Goal: Task Accomplishment & Management: Use online tool/utility

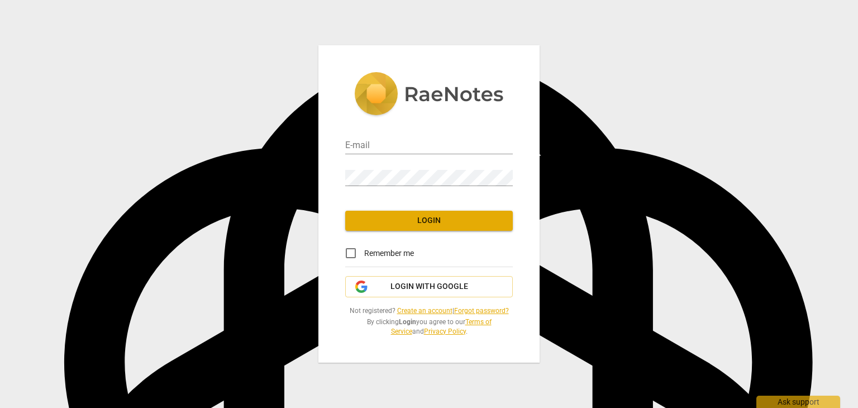
scroll to position [1619, 0]
click at [435, 287] on span "Login with Google" at bounding box center [430, 286] width 78 height 11
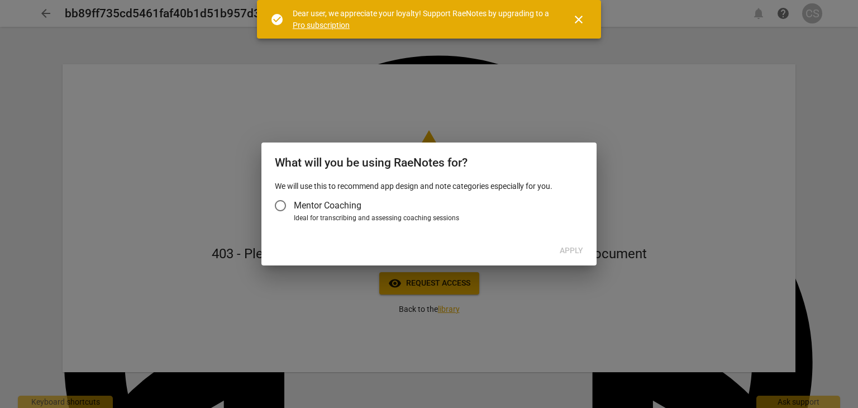
scroll to position [1619, 0]
click at [281, 206] on input "Mentor Coaching" at bounding box center [280, 205] width 27 height 27
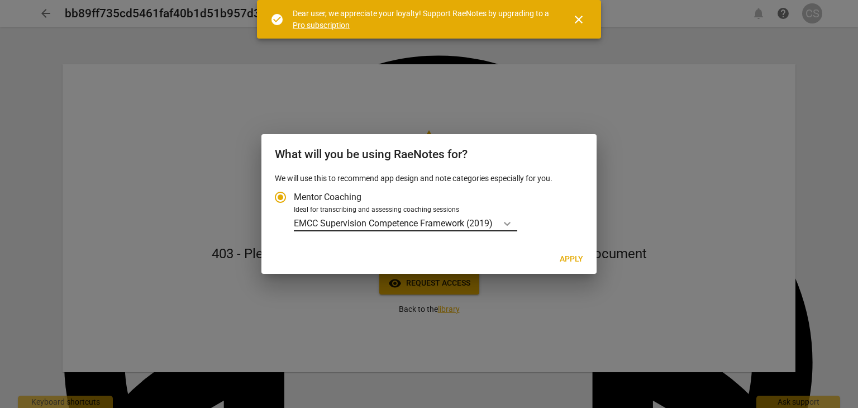
click at [509, 223] on icon "Account type" at bounding box center [507, 223] width 11 height 11
click at [0, 0] on input "Ideal for transcribing and assessing coaching sessions EMCC Supervision Compete…" at bounding box center [0, 0] width 0 height 0
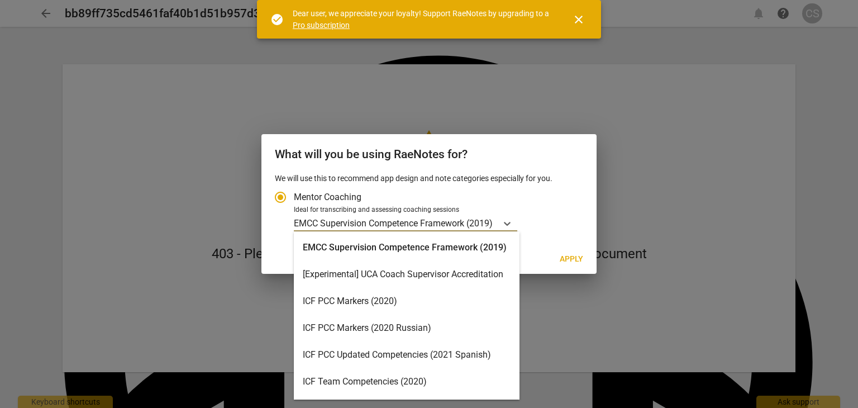
click at [458, 301] on div "ICF PCC Markers (2020)" at bounding box center [407, 301] width 226 height 27
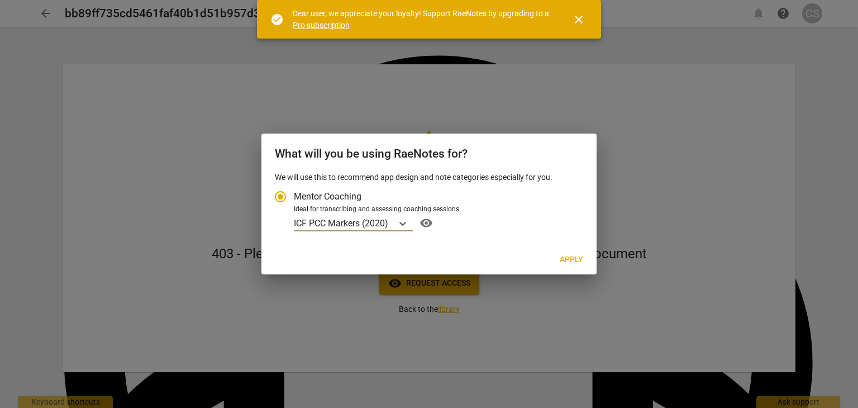
click at [564, 262] on span "Apply" at bounding box center [571, 259] width 23 height 11
radio input "false"
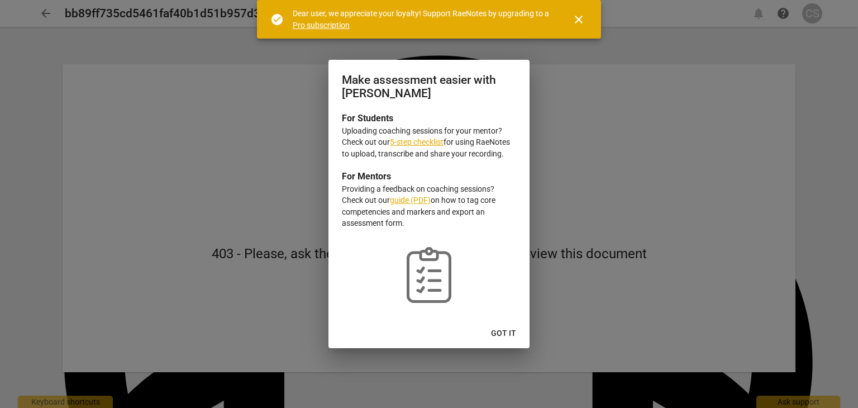
click at [495, 335] on span "Got it" at bounding box center [503, 333] width 25 height 11
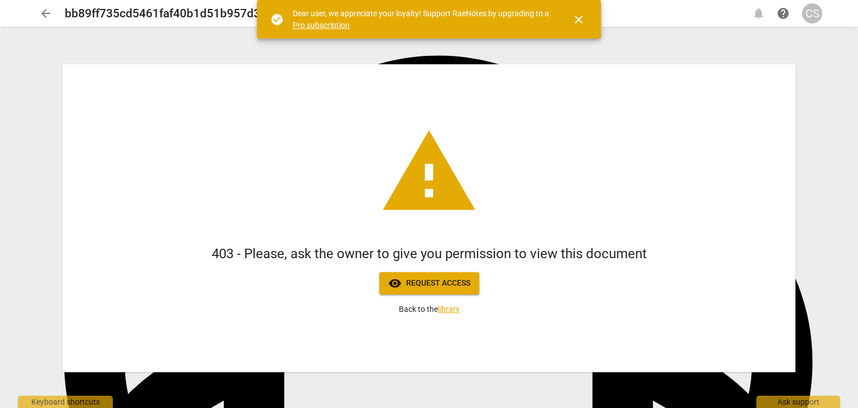
scroll to position [1619, 0]
click at [578, 34] on div "check_circle Dear user, we appreciate your loyalty! Support RaeNotes by upgradi…" at bounding box center [429, 19] width 344 height 39
click at [578, 23] on span "close" at bounding box center [578, 19] width 13 height 13
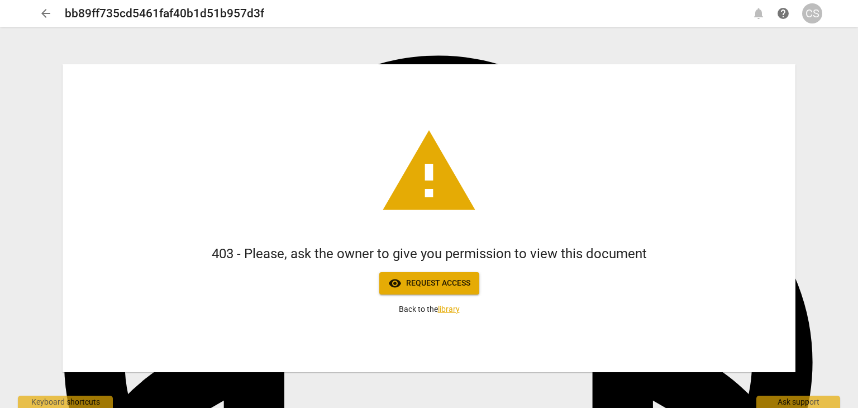
click at [426, 278] on span "visibility Request access" at bounding box center [429, 283] width 82 height 13
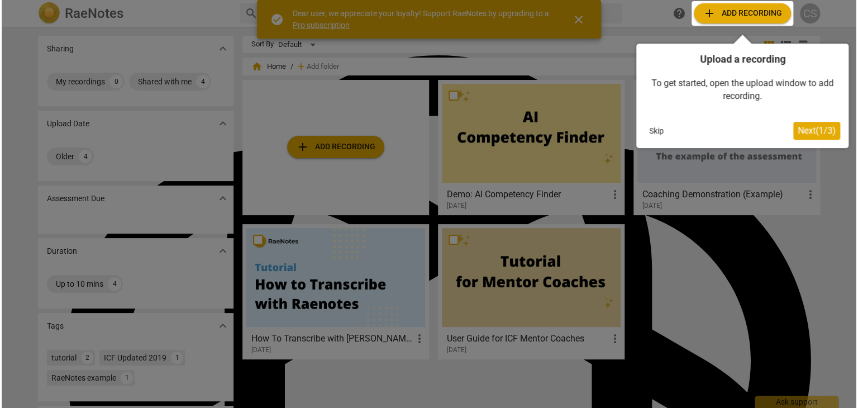
scroll to position [1619, 0]
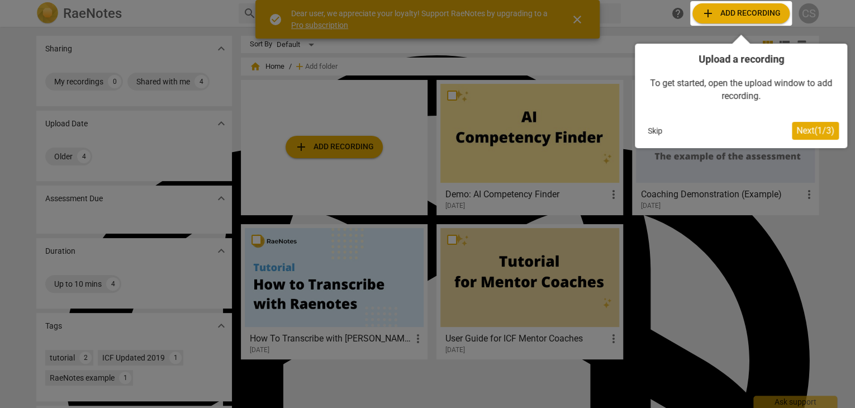
click at [648, 132] on button "Skip" at bounding box center [654, 130] width 23 height 17
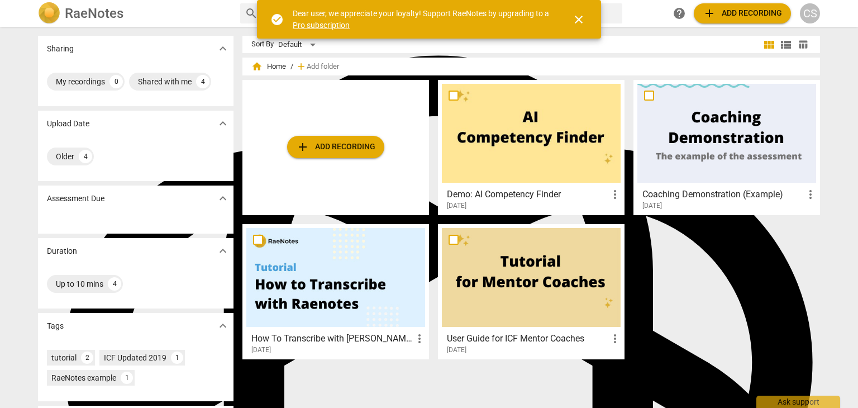
click at [580, 22] on span "close" at bounding box center [578, 19] width 13 height 13
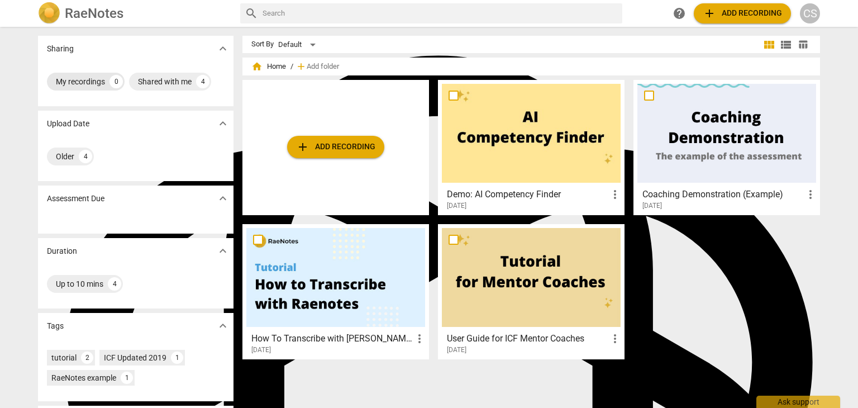
click at [95, 88] on div "My recordings 0" at bounding box center [86, 82] width 78 height 18
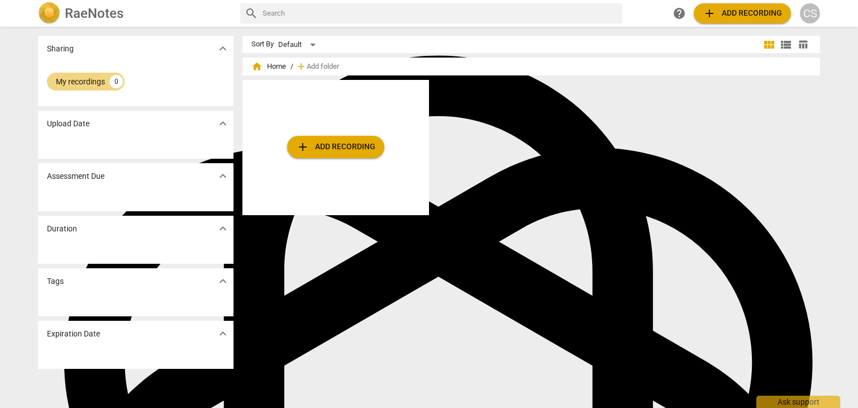
click at [692, 99] on div "add Add recording" at bounding box center [536, 152] width 587 height 144
click at [164, 134] on div "Upload Date expand_more" at bounding box center [136, 124] width 196 height 26
click at [217, 52] on span "expand_more" at bounding box center [222, 48] width 13 height 13
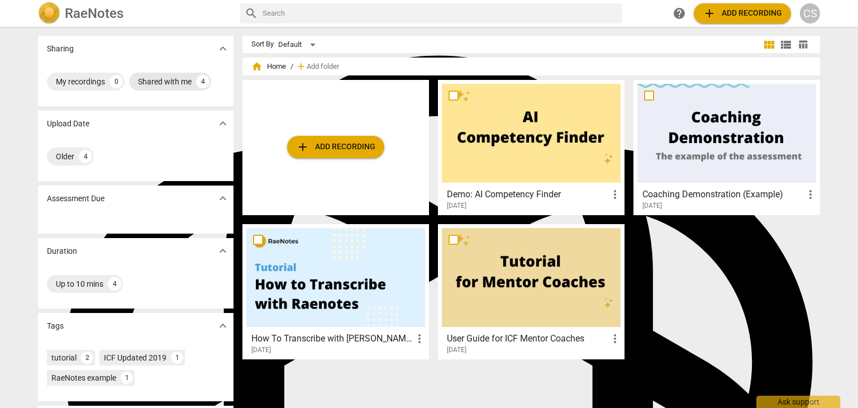
click at [175, 84] on div "Shared with me" at bounding box center [165, 81] width 54 height 11
